Goal: Task Accomplishment & Management: Use online tool/utility

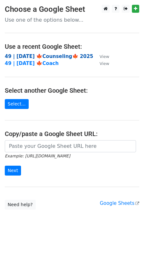
click at [40, 59] on strong "49 | OCT 1 🍁Counseling🍁 2025" at bounding box center [49, 56] width 89 height 6
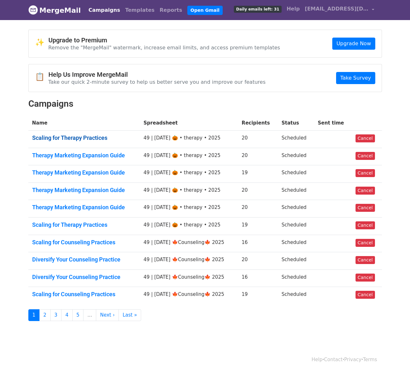
click at [97, 135] on link "Scaling for Therapy Practices" at bounding box center [84, 137] width 104 height 7
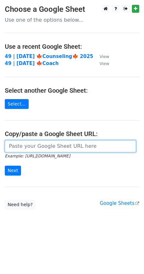
click at [23, 145] on input "url" at bounding box center [70, 146] width 131 height 12
paste input "[URL][DOMAIN_NAME]"
type input "[URL][DOMAIN_NAME]"
click at [5, 166] on input "Next" at bounding box center [13, 171] width 16 height 10
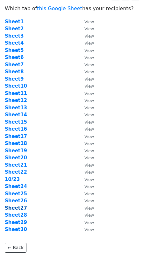
scroll to position [12, 0]
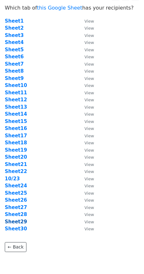
click at [14, 222] on strong "Sheet29" at bounding box center [16, 222] width 22 height 6
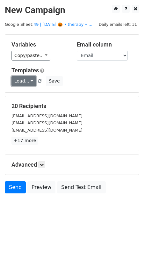
click at [20, 79] on link "Load..." at bounding box center [23, 81] width 25 height 10
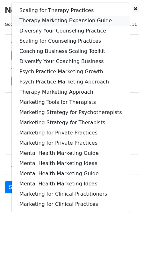
click at [64, 19] on link "Therapy Marketing Expansion Guide" at bounding box center [71, 21] width 118 height 10
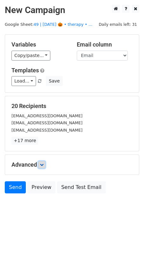
click at [45, 162] on link at bounding box center [41, 164] width 7 height 7
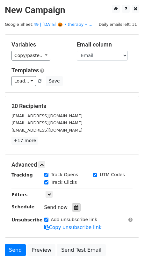
click at [74, 205] on icon at bounding box center [76, 207] width 4 height 4
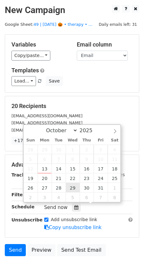
type input "2025-10-29 12:00"
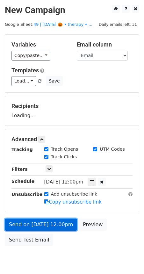
click at [52, 220] on link "Send on Oct 29 at 12:00pm" at bounding box center [41, 224] width 72 height 12
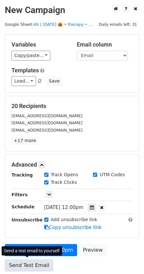
click at [27, 265] on link "Send Test Email" at bounding box center [29, 265] width 48 height 12
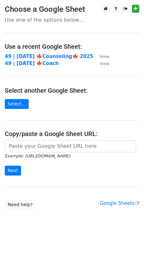
click at [40, 142] on input "url" at bounding box center [70, 146] width 131 height 12
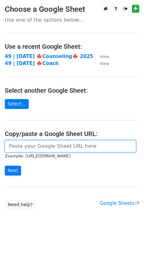
click at [40, 142] on input "url" at bounding box center [70, 146] width 131 height 12
paste input "[URL][DOMAIN_NAME]"
type input "https://docs.google.com/spreadsheets/d/1FXX5xRl3Q_IcVYPyAFkkq-6HpjNoCI1AvZevVJN…"
click at [5, 166] on input "Next" at bounding box center [13, 171] width 16 height 10
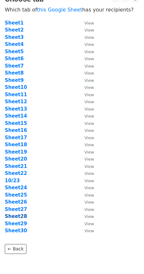
scroll to position [11, 0]
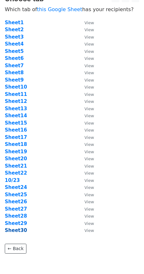
click at [11, 229] on strong "Sheet30" at bounding box center [16, 230] width 22 height 6
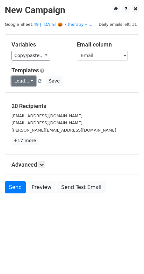
click at [18, 83] on link "Load..." at bounding box center [23, 81] width 25 height 10
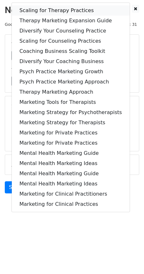
click at [56, 11] on link "Scaling for Therapy Practices" at bounding box center [71, 10] width 118 height 10
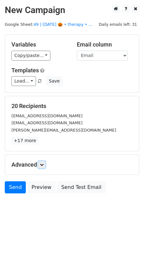
drag, startPoint x: 44, startPoint y: 166, endPoint x: 70, endPoint y: 216, distance: 56.3
click at [44, 166] on link at bounding box center [41, 164] width 7 height 7
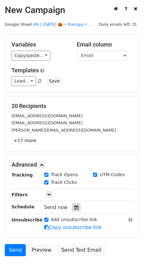
click at [72, 210] on div at bounding box center [76, 207] width 9 height 8
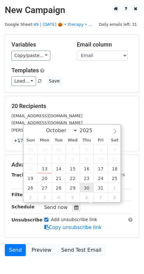
type input "2025-10-30 12:00"
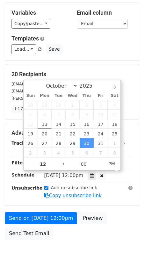
scroll to position [37, 0]
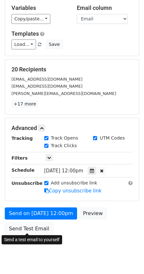
click at [32, 223] on link "Send Test Email" at bounding box center [29, 229] width 48 height 12
